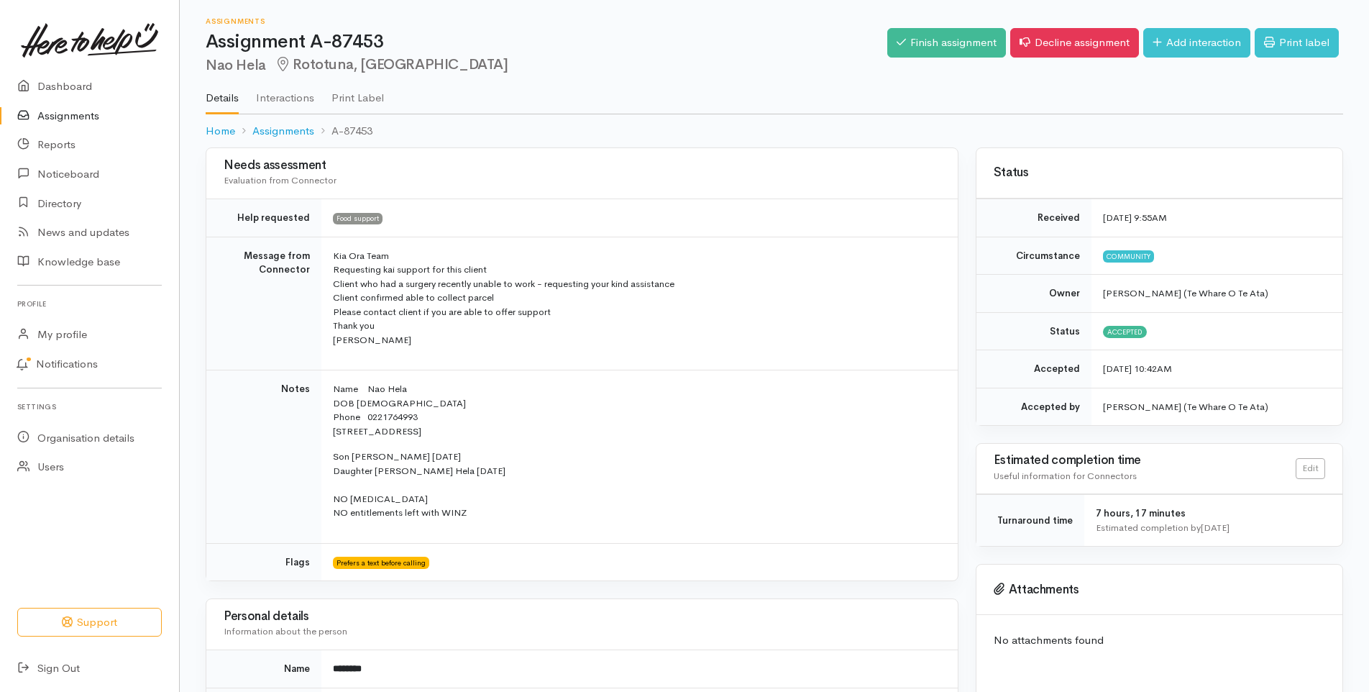
click at [753, 59] on h2 "Nao Hela Rototuna, Hamilton" at bounding box center [547, 65] width 682 height 17
click at [751, 66] on h2 "Nao Hela Rototuna, Hamilton" at bounding box center [547, 65] width 682 height 17
click at [940, 40] on link "Finish assignment" at bounding box center [946, 42] width 119 height 29
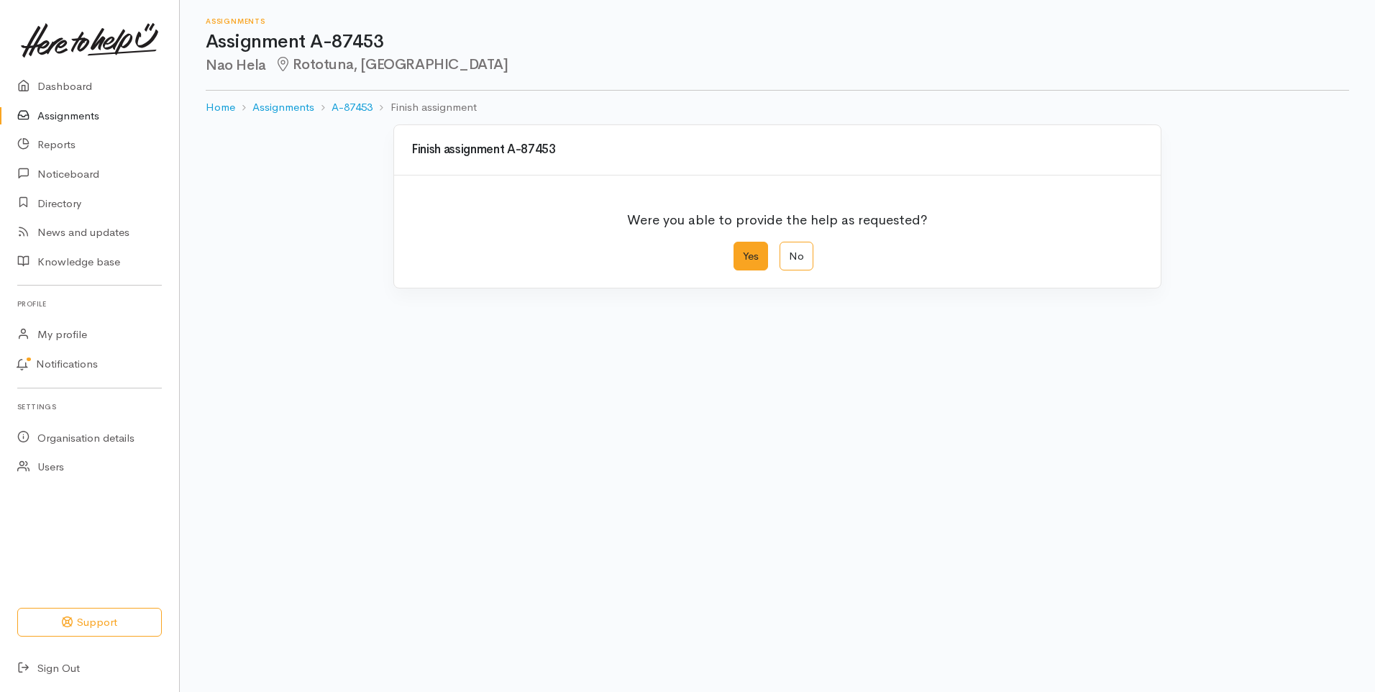
click at [761, 250] on label "Yes" at bounding box center [750, 256] width 35 height 29
click at [743, 250] on input "Yes" at bounding box center [737, 246] width 9 height 9
radio input "true"
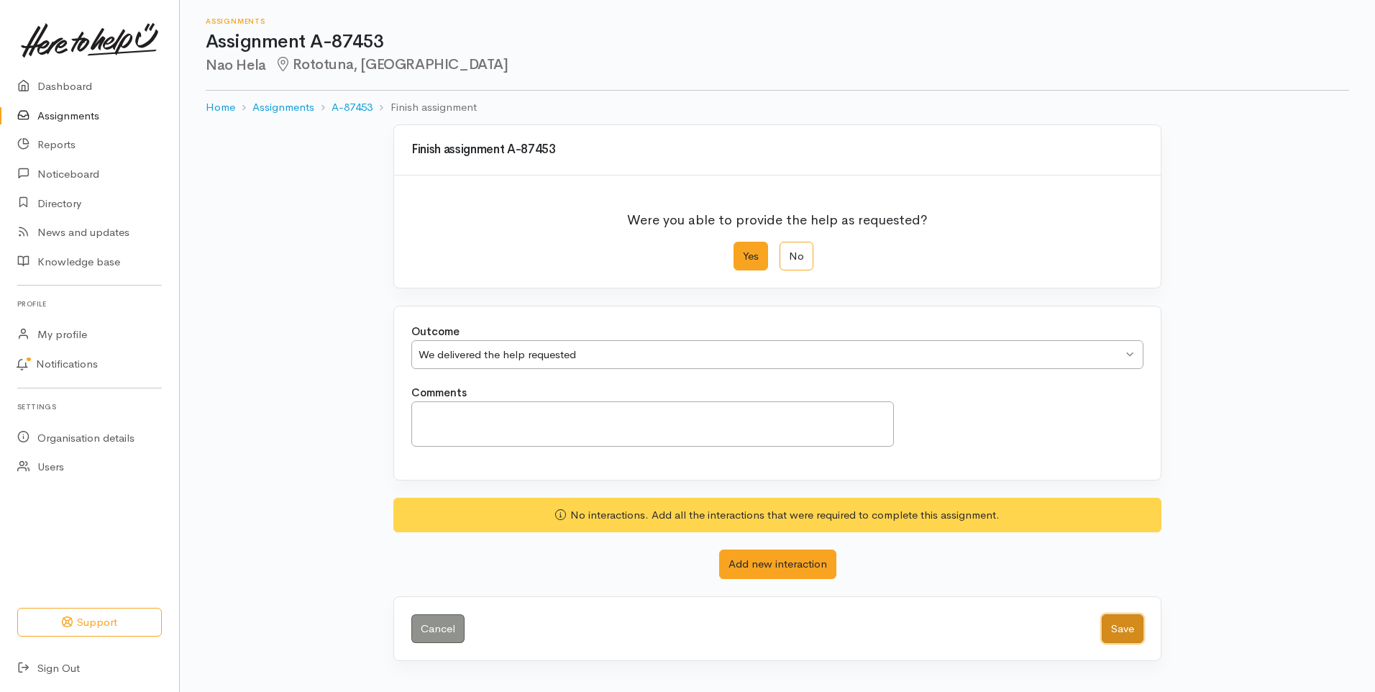
click at [1117, 631] on button "Save" at bounding box center [1122, 628] width 42 height 29
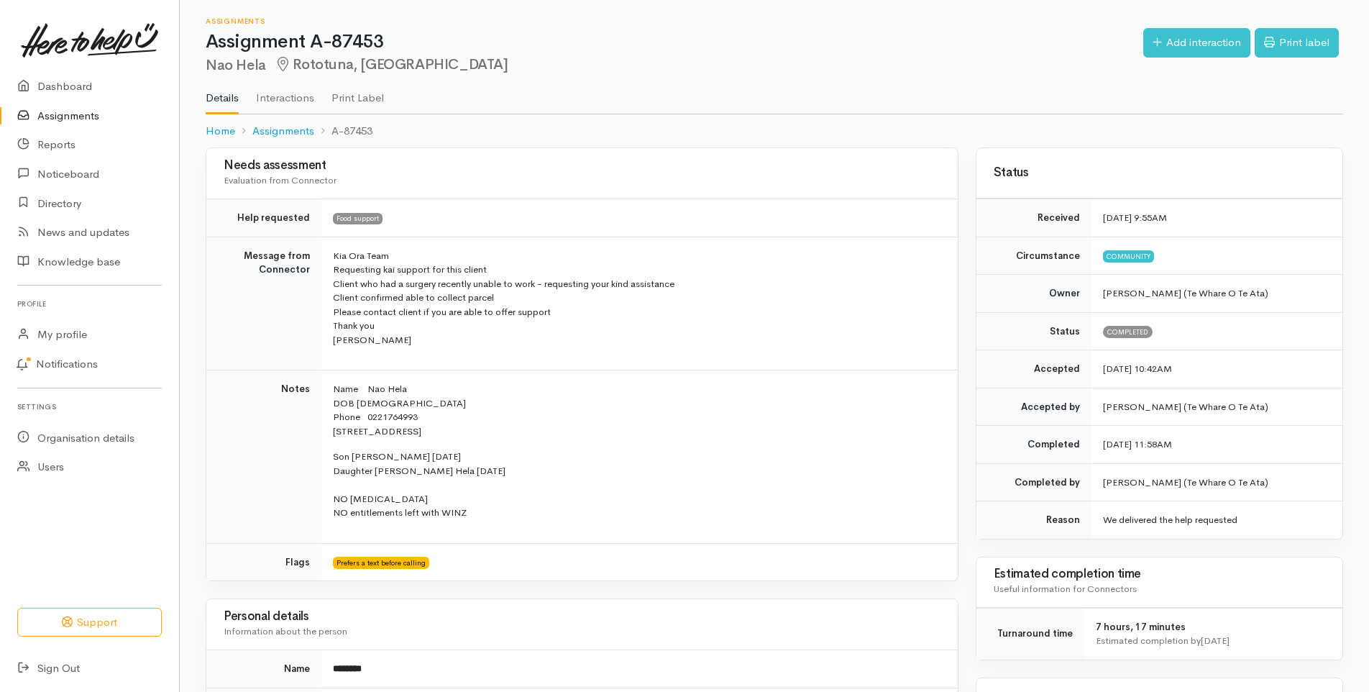
click at [77, 114] on link "Assignments" at bounding box center [89, 115] width 179 height 29
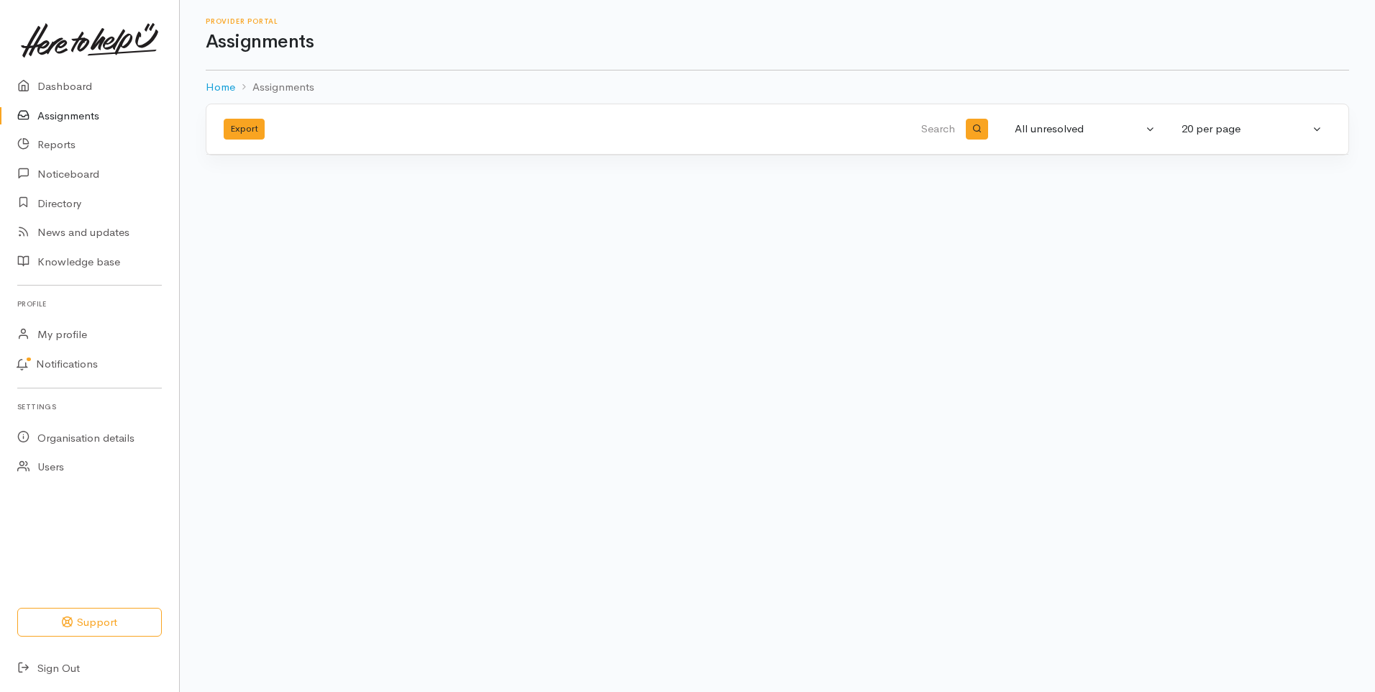
click at [65, 115] on link "Assignments" at bounding box center [89, 115] width 179 height 29
click at [73, 668] on link "Sign Out" at bounding box center [89, 668] width 179 height 29
